Goal: Task Accomplishment & Management: Use online tool/utility

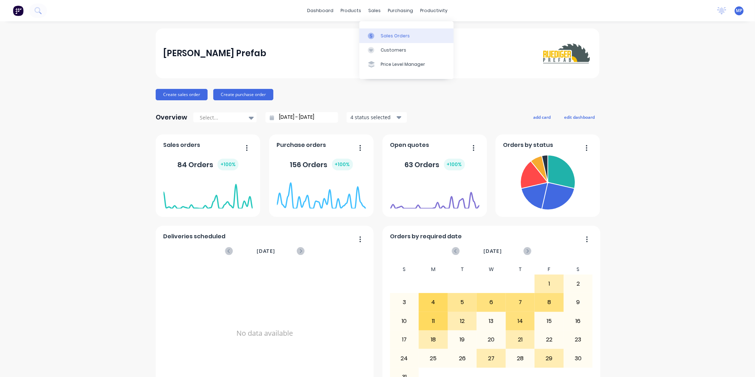
click at [372, 33] on icon at bounding box center [371, 36] width 6 height 6
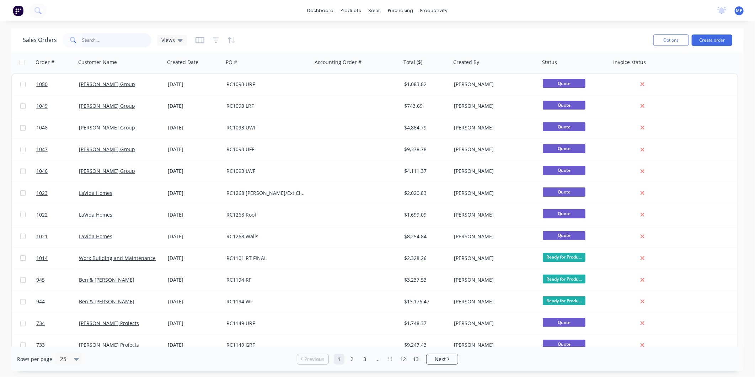
click at [90, 41] on input "text" at bounding box center [116, 40] width 69 height 14
type input "raw"
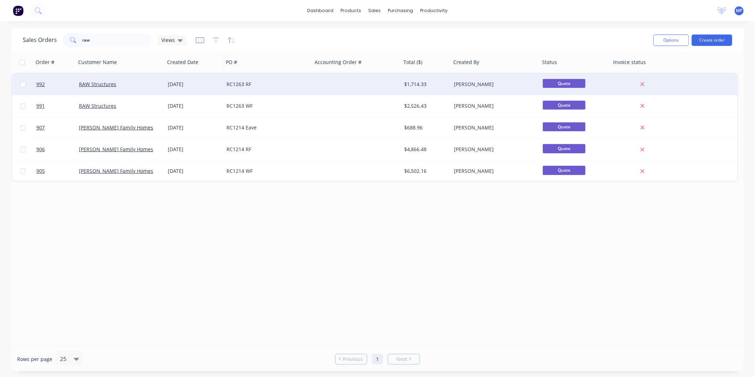
click at [267, 87] on div "RC1263 RF" at bounding box center [265, 84] width 79 height 7
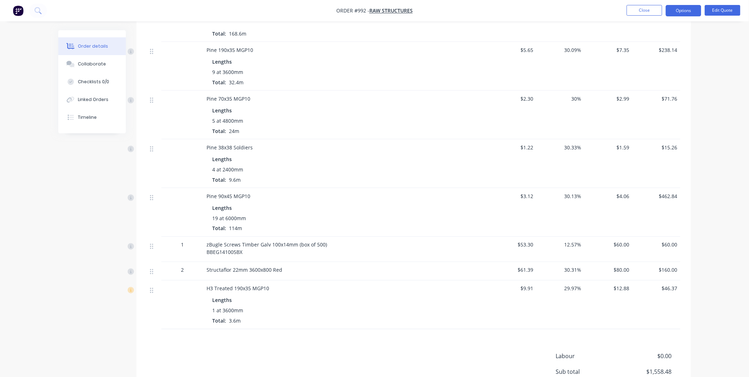
scroll to position [276, 0]
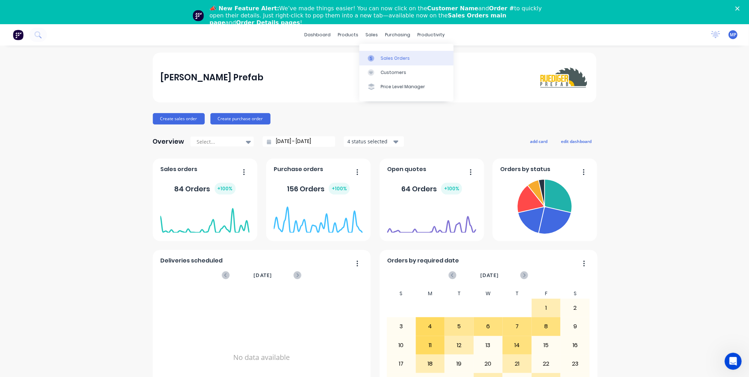
click at [370, 55] on icon at bounding box center [371, 58] width 6 height 6
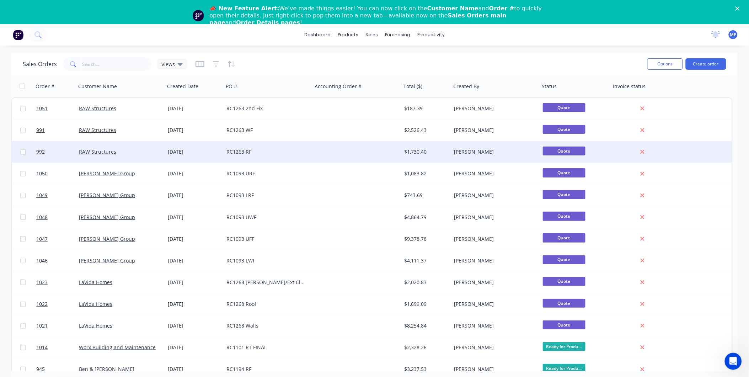
click at [277, 150] on div "RC1263 RF" at bounding box center [265, 151] width 79 height 7
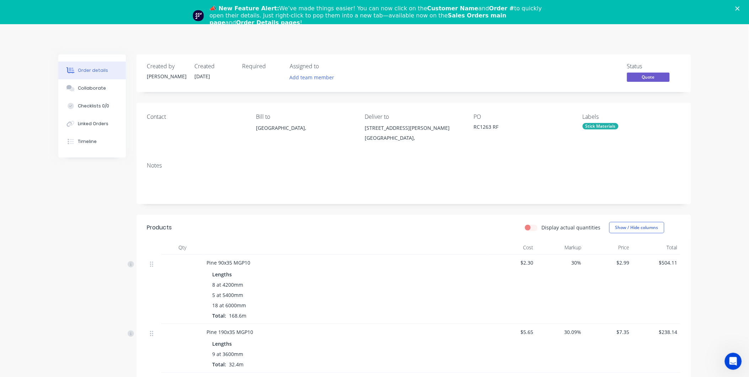
click at [740, 8] on polygon "Close" at bounding box center [737, 8] width 4 height 4
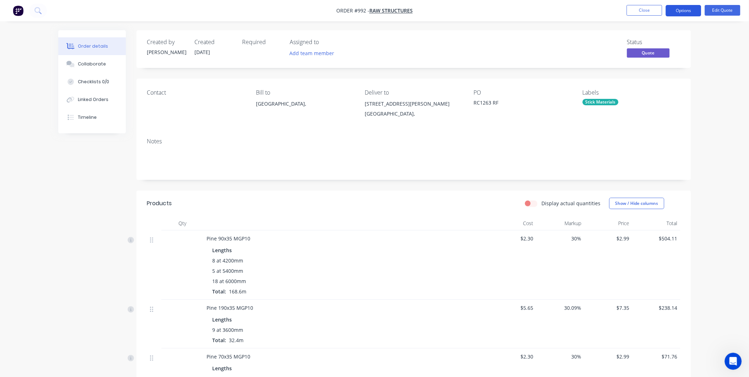
click at [680, 13] on button "Options" at bounding box center [684, 10] width 36 height 11
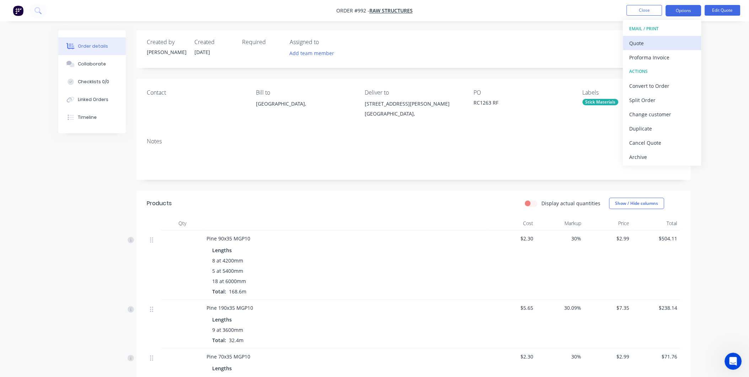
click at [640, 44] on div "Quote" at bounding box center [661, 43] width 65 height 10
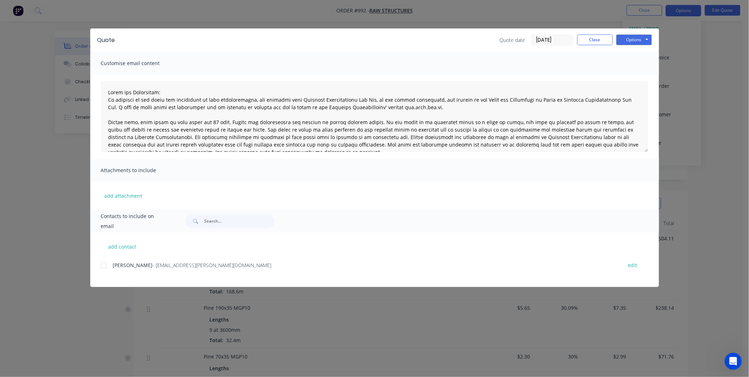
click at [107, 267] on div at bounding box center [104, 265] width 14 height 14
click at [628, 38] on button "Options" at bounding box center [634, 39] width 36 height 11
click at [628, 74] on button "Email" at bounding box center [638, 76] width 45 height 12
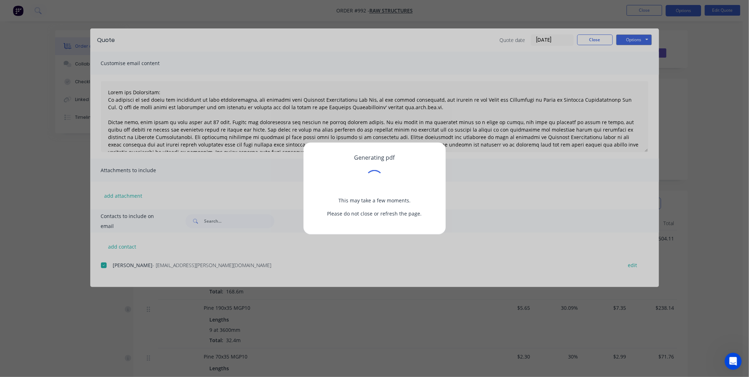
type textarea "Terms and Conditions: In addition to any terms and conditions in this communica…"
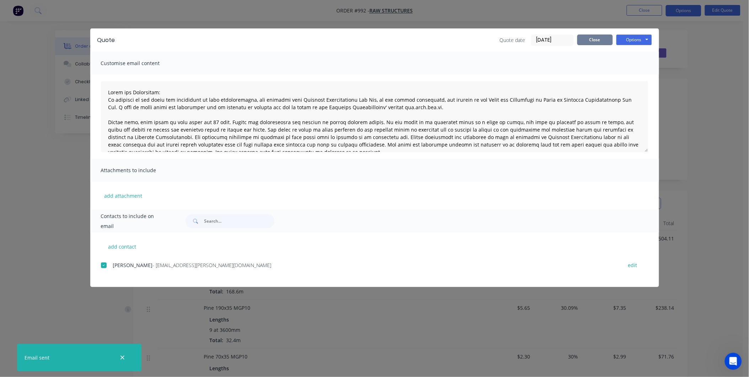
click at [597, 38] on button "Close" at bounding box center [595, 39] width 36 height 11
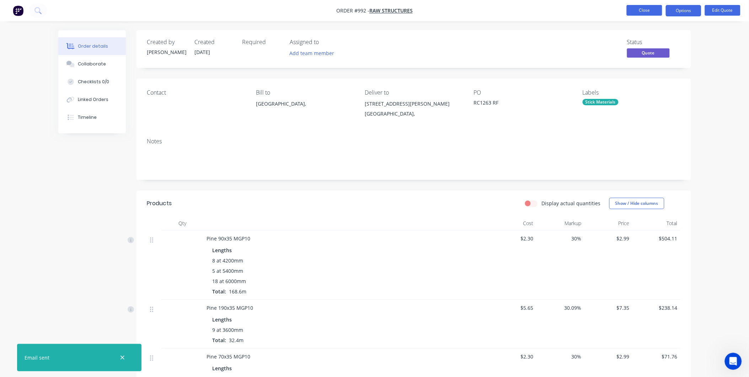
click at [651, 7] on button "Close" at bounding box center [645, 10] width 36 height 11
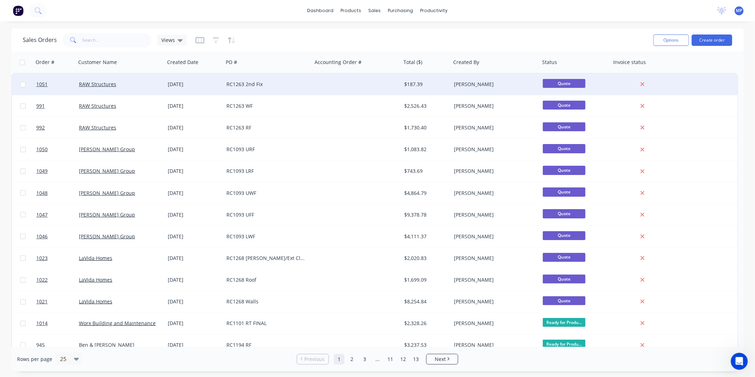
click at [331, 91] on div at bounding box center [356, 84] width 89 height 21
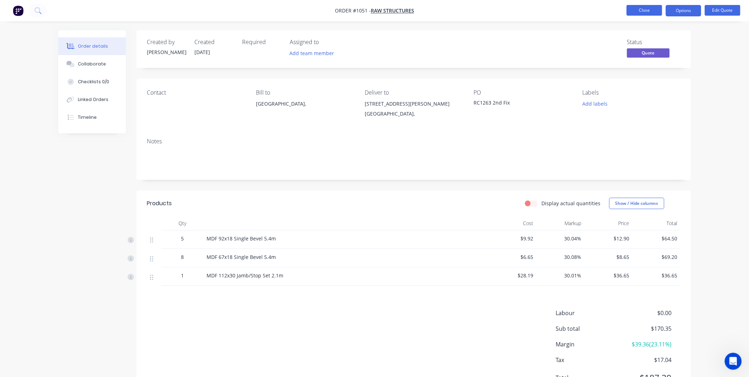
click at [632, 13] on button "Close" at bounding box center [645, 10] width 36 height 11
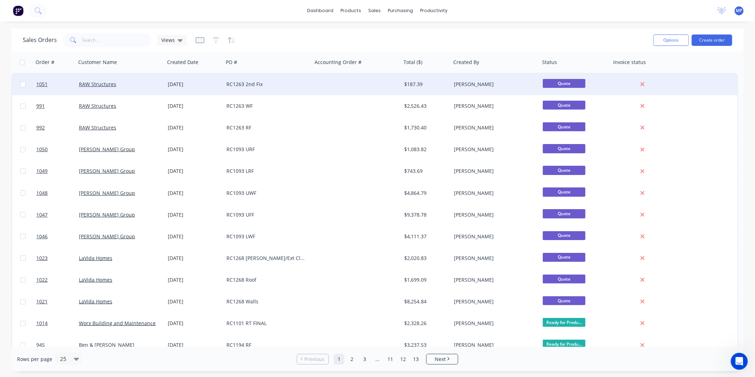
click at [299, 86] on div "RC1263 2nd Fix" at bounding box center [265, 84] width 79 height 7
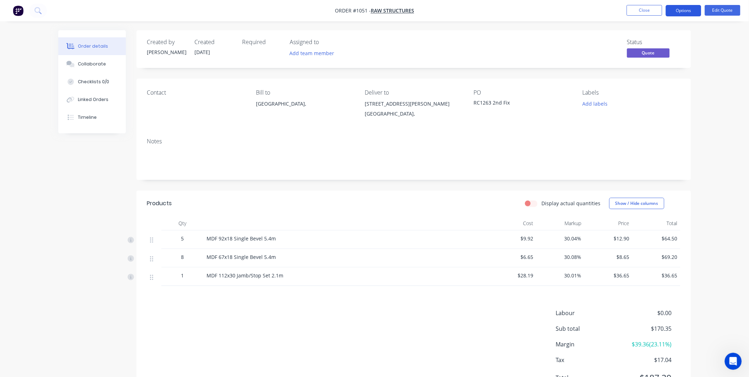
click at [691, 10] on button "Options" at bounding box center [684, 10] width 36 height 11
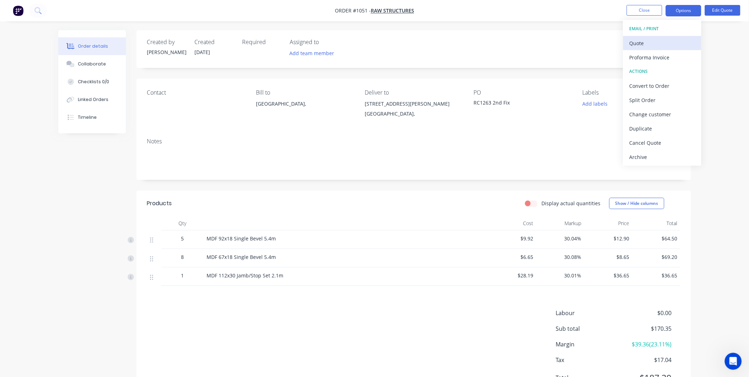
click at [638, 42] on div "Quote" at bounding box center [661, 43] width 65 height 10
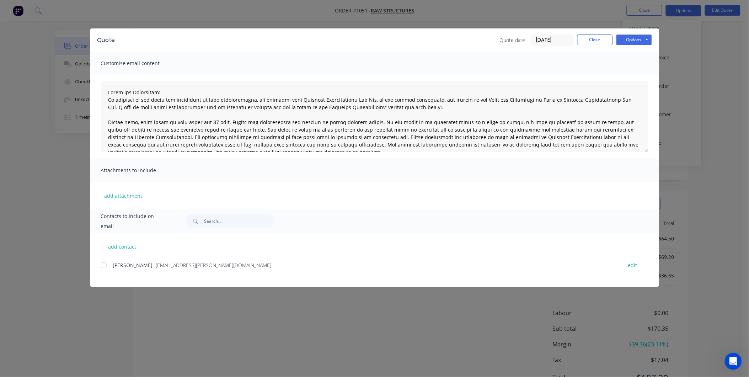
click at [104, 263] on div at bounding box center [104, 265] width 14 height 14
click at [637, 42] on button "Options" at bounding box center [634, 39] width 36 height 11
click at [629, 73] on button "Email" at bounding box center [638, 76] width 45 height 12
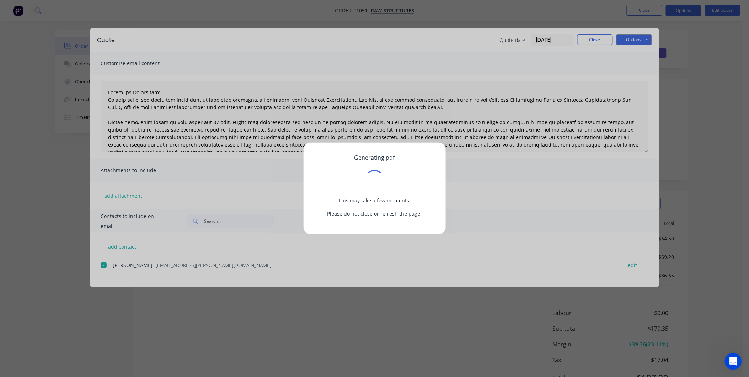
type textarea "Terms and Conditions: In addition to any terms and conditions in this communica…"
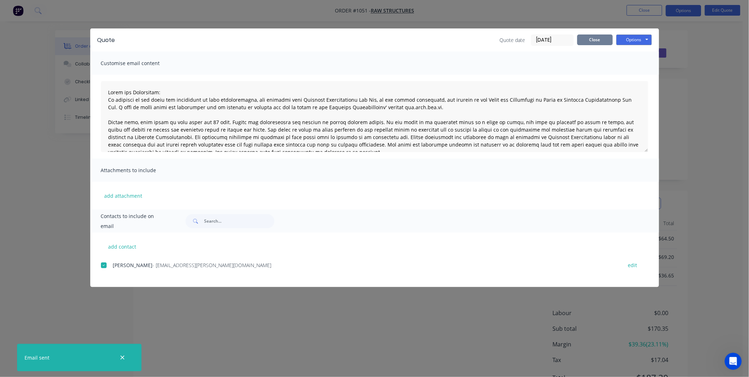
click at [592, 38] on button "Close" at bounding box center [595, 39] width 36 height 11
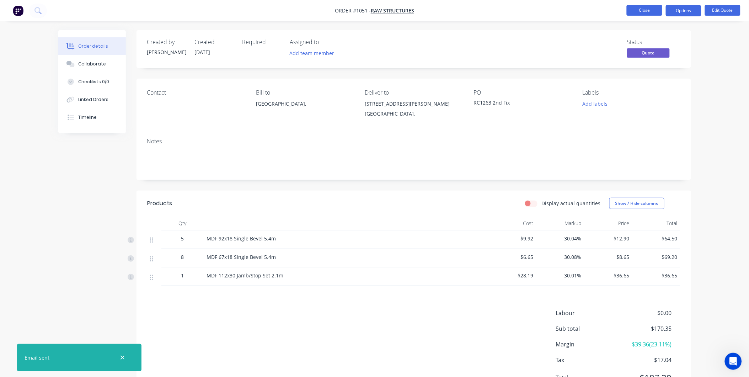
click at [631, 12] on button "Close" at bounding box center [645, 10] width 36 height 11
